Goal: Task Accomplishment & Management: Manage account settings

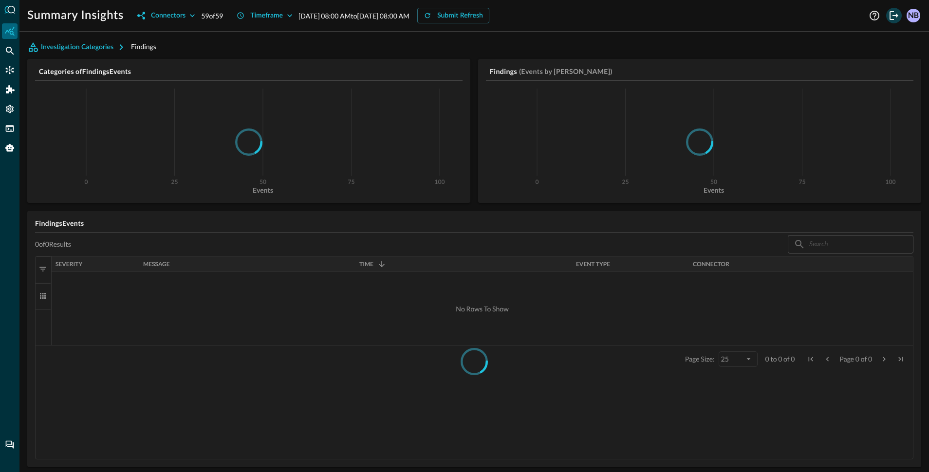
click at [893, 17] on icon "Logout" at bounding box center [894, 16] width 12 height 12
